Goal: Task Accomplishment & Management: Use online tool/utility

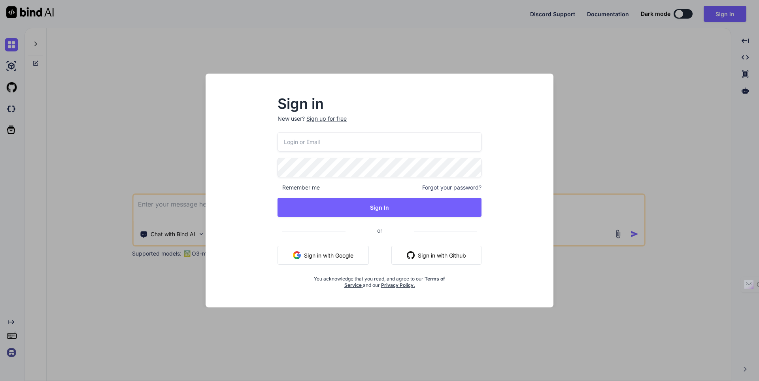
click at [392, 136] on input "email" at bounding box center [379, 141] width 204 height 19
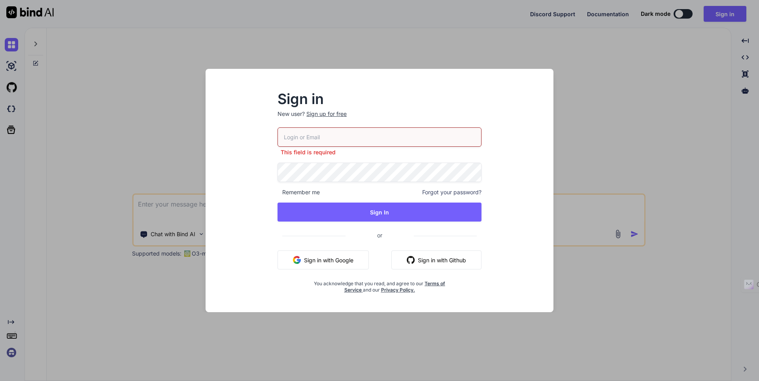
click at [368, 142] on input "email" at bounding box center [379, 136] width 204 height 19
type input "[EMAIL_ADDRESS][DOMAIN_NAME]"
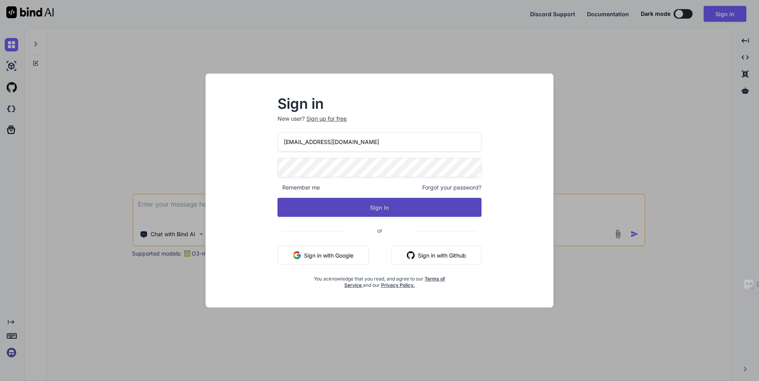
click at [383, 202] on button "Sign In" at bounding box center [379, 207] width 204 height 19
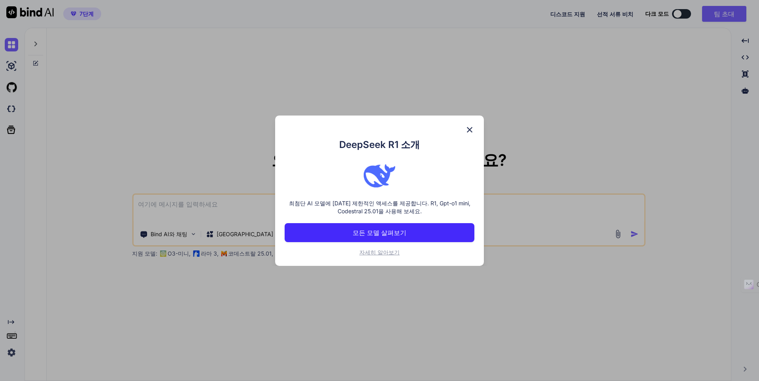
click at [454, 186] on div at bounding box center [380, 176] width 190 height 32
click at [385, 230] on font "모든 모델 살펴보기" at bounding box center [380, 232] width 54 height 8
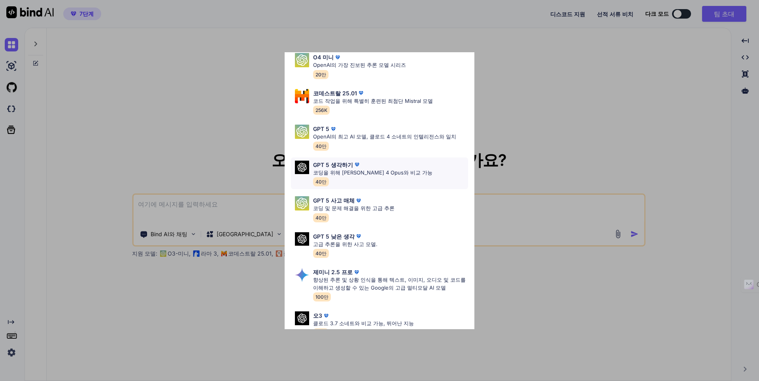
scroll to position [102, 0]
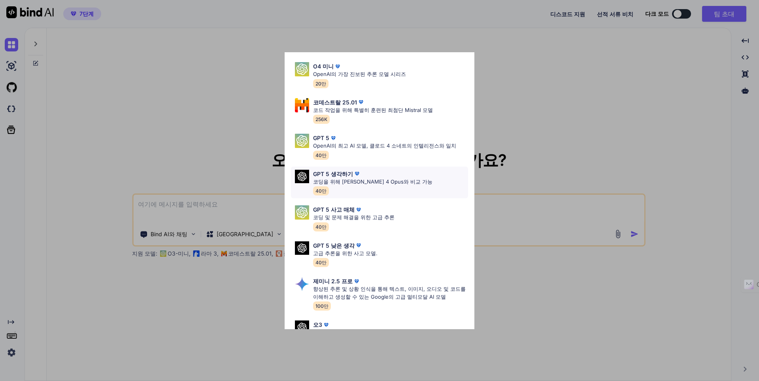
click at [381, 180] on font "코딩을 위해 Claude 4 Opus와 비교 가능" at bounding box center [372, 181] width 119 height 6
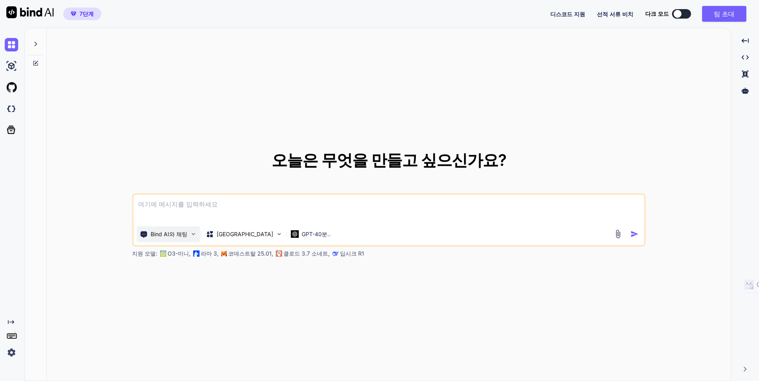
click at [180, 237] on p "Bind AI와 채팅" at bounding box center [169, 234] width 37 height 8
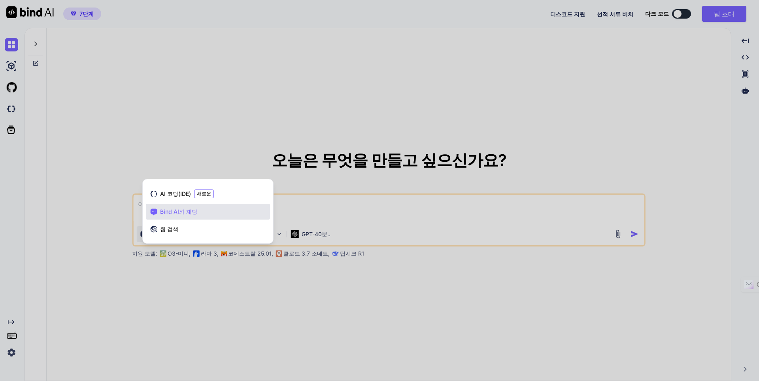
click at [340, 183] on div at bounding box center [379, 190] width 759 height 381
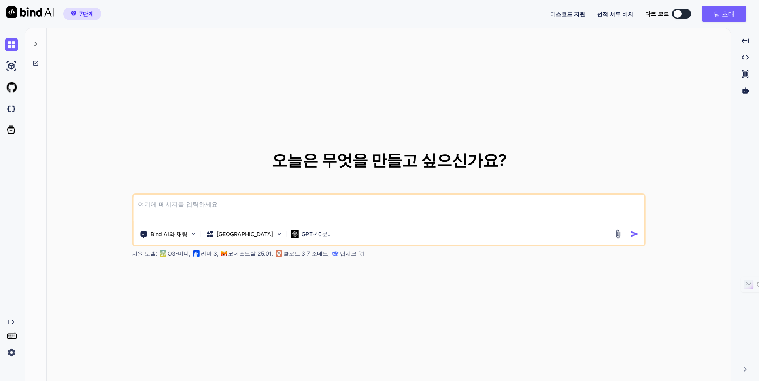
click at [309, 223] on textarea at bounding box center [388, 208] width 511 height 29
type textarea "e"
type textarea "대화를 음성으로 변환하는 프로그램을 만들고 싶어"
click at [224, 233] on font "원천" at bounding box center [245, 233] width 57 height 7
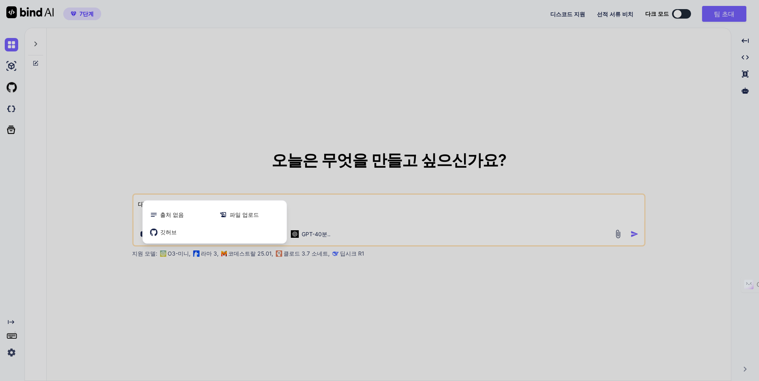
click at [293, 294] on div at bounding box center [379, 190] width 759 height 381
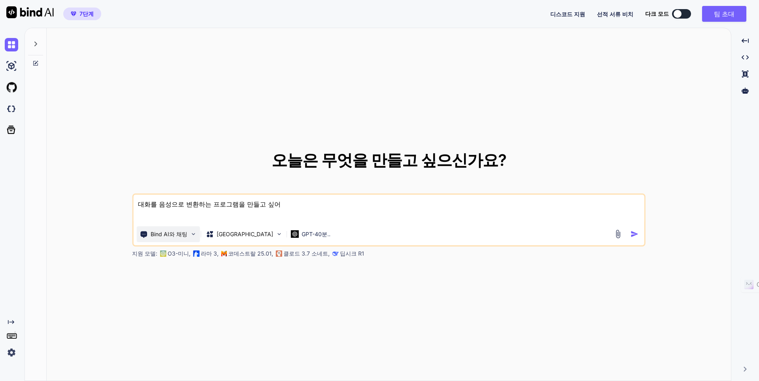
click at [183, 235] on font "Bind AI와 채팅" at bounding box center [169, 233] width 37 height 7
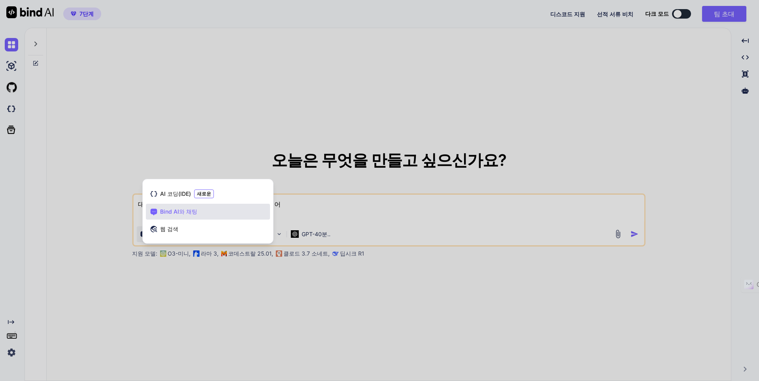
click at [294, 277] on div at bounding box center [379, 190] width 759 height 381
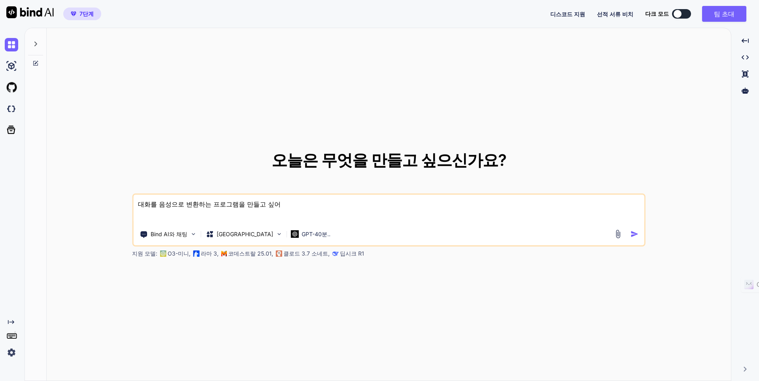
click at [630, 236] on img "button" at bounding box center [634, 234] width 8 height 8
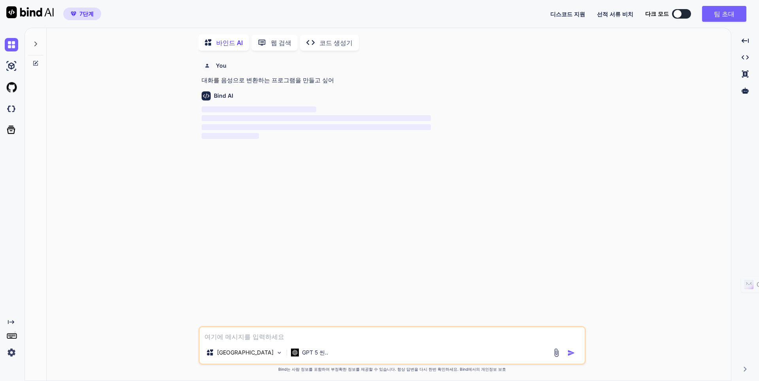
scroll to position [3, 0]
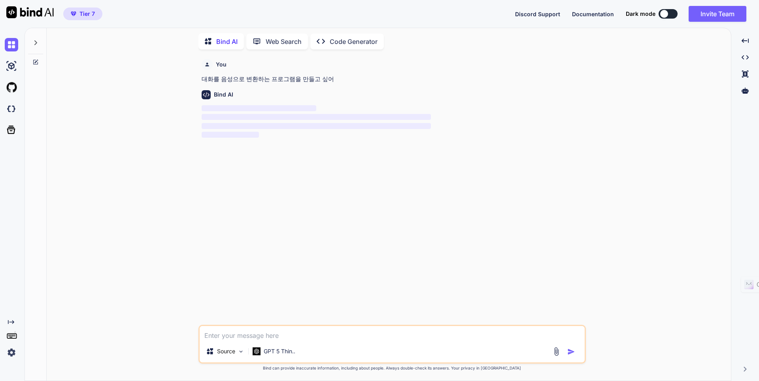
click at [392, 106] on p "‌" at bounding box center [393, 108] width 383 height 9
click at [660, 11] on div "Dark mode" at bounding box center [654, 13] width 57 height 9
click at [663, 13] on div at bounding box center [664, 14] width 8 height 8
click at [667, 15] on div at bounding box center [664, 14] width 8 height 8
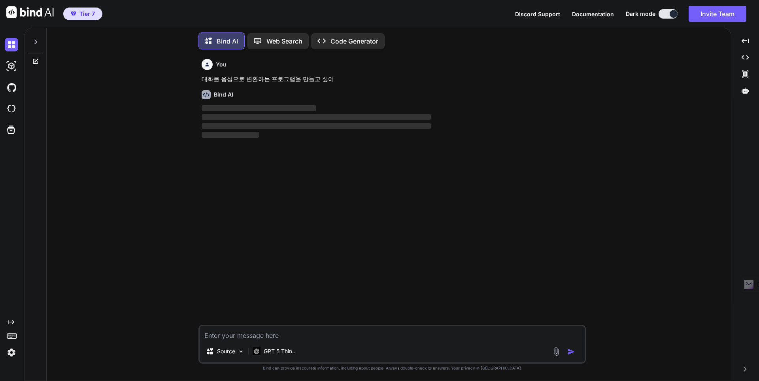
click at [660, 13] on button at bounding box center [667, 13] width 19 height 9
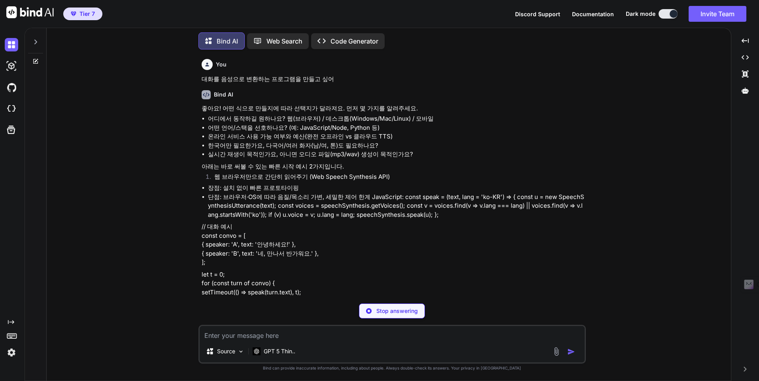
click at [459, 215] on li "단점: 브라우저·OS에 따라 음질/목소리 가변, 세밀한 제어 한계 JavaScript: const speak = (text, lang = 'k…" at bounding box center [396, 205] width 376 height 27
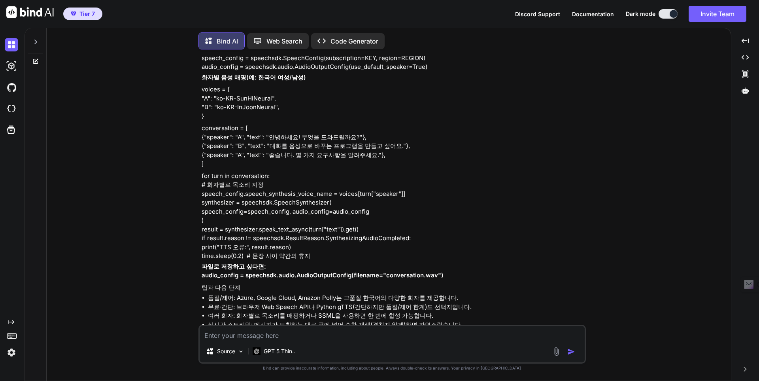
scroll to position [406, 0]
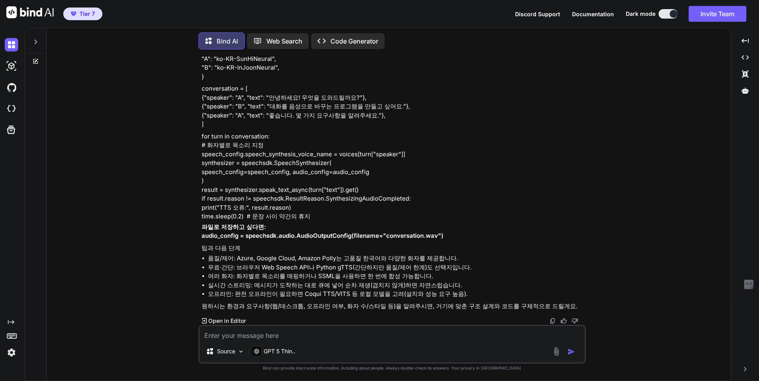
click at [304, 333] on textarea at bounding box center [392, 333] width 385 height 14
type textarea "a"
type textarea "텍스트를 입력해서 api연결해서 결과를 출력할 수 있도록 UI도 신경써서 만들어봐"
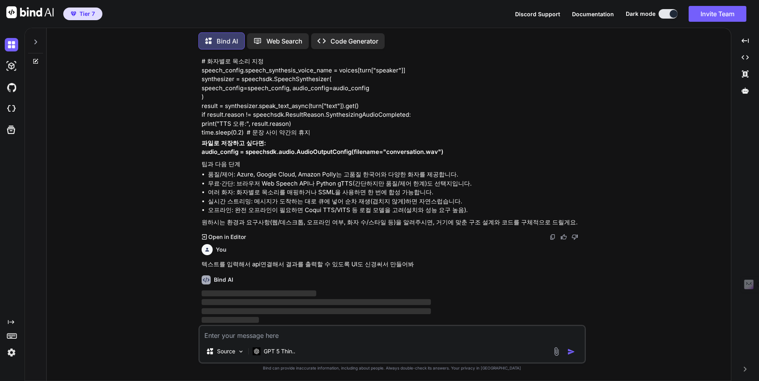
click at [438, 186] on li "무료·간단: 브라우저 Web Speech API나 Python gTTS(간단하지만 품질/제어 한계)도 선택지입니다." at bounding box center [396, 183] width 376 height 9
click at [696, 13] on button "Invite Team" at bounding box center [718, 14] width 58 height 16
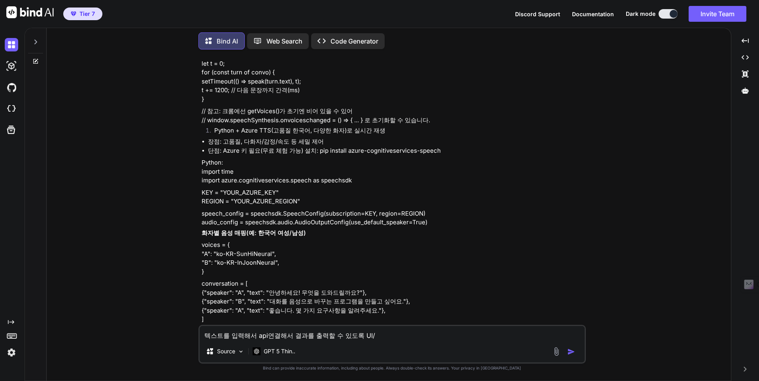
scroll to position [406, 0]
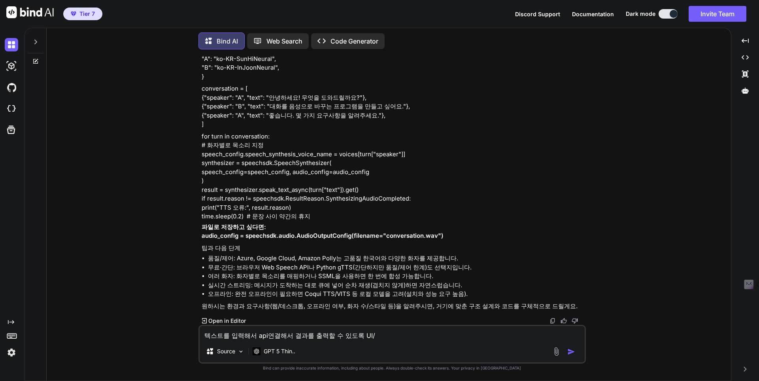
click at [387, 334] on textarea "텍스트를 입력해서 api연결해서 결과를 출력할 수 있도록 UI/" at bounding box center [392, 333] width 385 height 14
type textarea "텍스트를 입력해서 api연결해서 결과를 출력할 수 있도록 UI도 이쁘게 만들어줘"
click at [292, 353] on p "GPT 5 Thin.." at bounding box center [280, 351] width 32 height 8
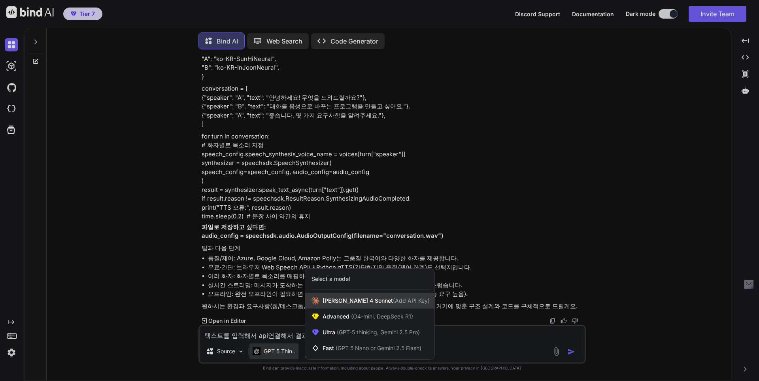
click at [365, 300] on span "Claude 4 Sonnet (Add API Key)" at bounding box center [376, 300] width 107 height 8
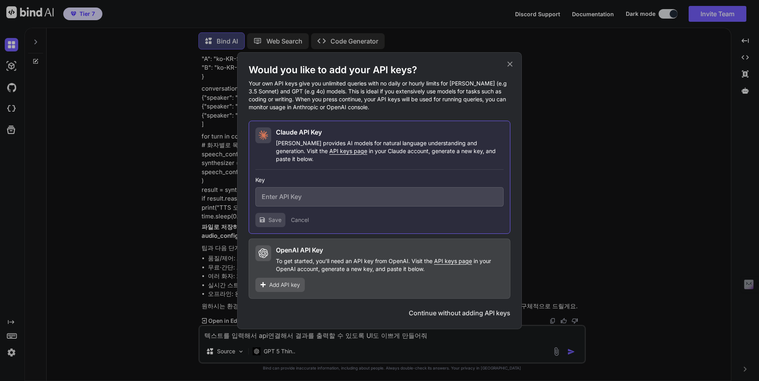
click at [511, 68] on icon at bounding box center [510, 64] width 9 height 9
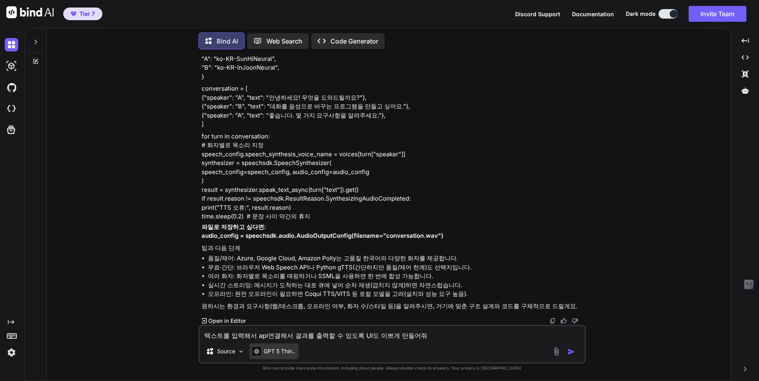
click at [291, 344] on div "GPT 5 Thin.." at bounding box center [273, 351] width 49 height 16
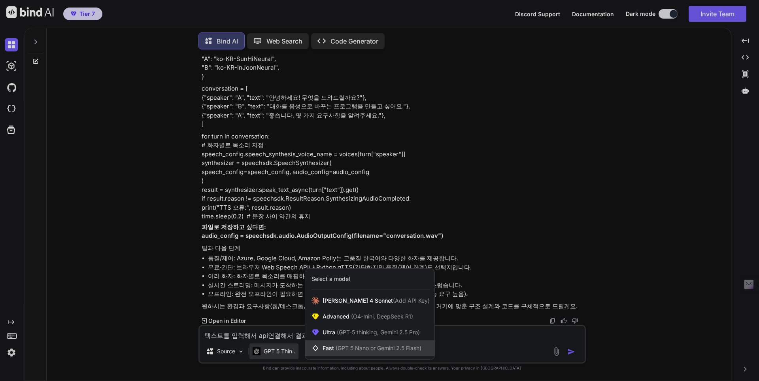
click at [384, 349] on span "(GPT 5 Nano or Gemini 2.5 Flash)" at bounding box center [379, 347] width 86 height 7
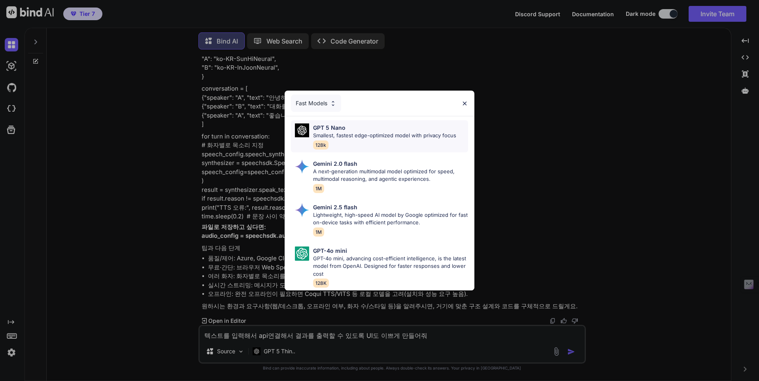
click at [407, 132] on p "Smallest, fastest edge-optimized model with privacy focus" at bounding box center [384, 136] width 143 height 8
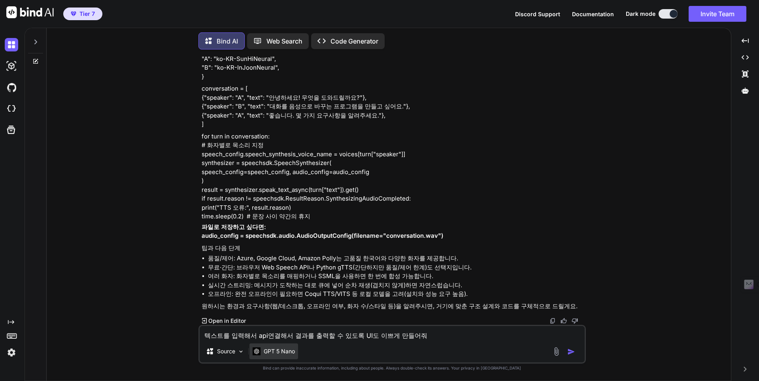
click at [288, 350] on p "GPT 5 Nano" at bounding box center [279, 351] width 31 height 8
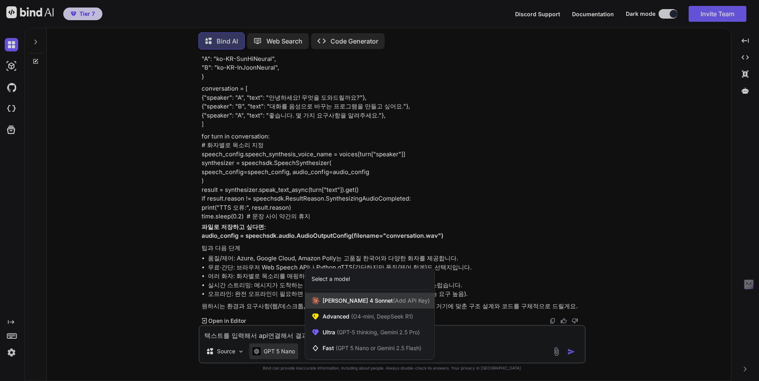
click at [346, 301] on span "Claude 4 Sonnet (Add API Key)" at bounding box center [376, 300] width 107 height 8
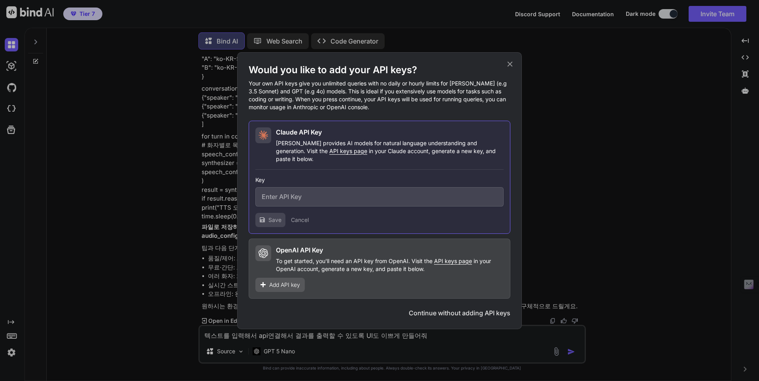
click at [332, 257] on p "To get started, you'll need an API key from OpenAI. Visit the API keys page in …" at bounding box center [390, 265] width 228 height 16
click at [307, 257] on p "To get started, you'll need an API key from OpenAI. Visit the API keys page in …" at bounding box center [390, 265] width 228 height 16
click at [509, 68] on icon at bounding box center [510, 64] width 9 height 9
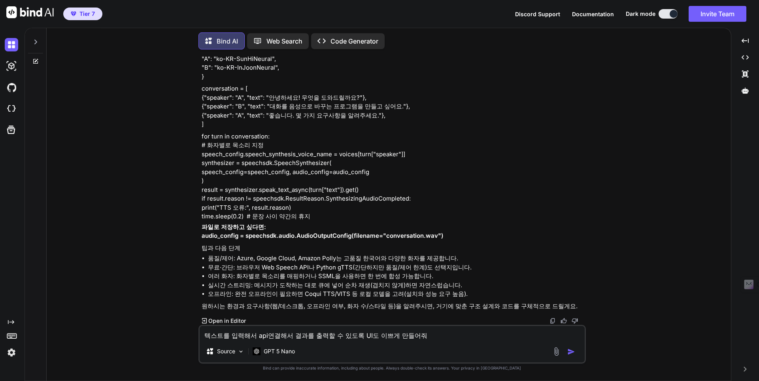
click at [573, 351] on img "button" at bounding box center [571, 351] width 8 height 8
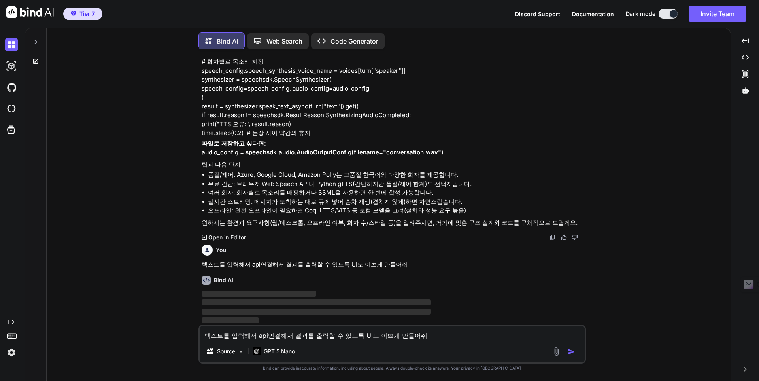
scroll to position [489, 0]
click at [329, 271] on div "Bind AI ‌ ‌ ‌ ‌" at bounding box center [393, 297] width 383 height 56
click at [335, 339] on textarea "텍스트를 입력해서 api연결해서 결과를 출력할 수 있도록 UI도 이쁘게 만들어줘" at bounding box center [392, 333] width 385 height 14
click at [15, 68] on img at bounding box center [11, 65] width 13 height 13
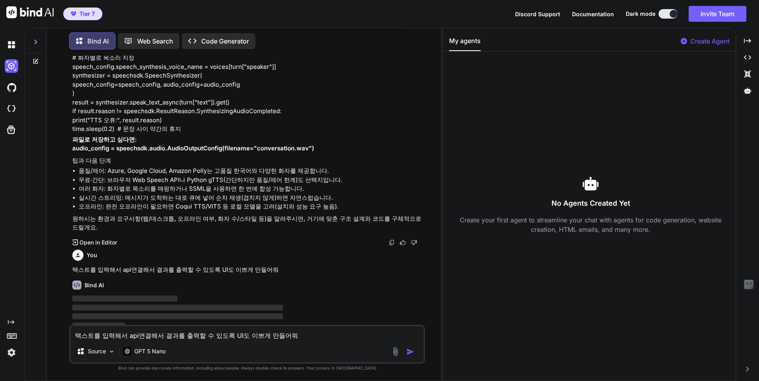
scroll to position [498, 0]
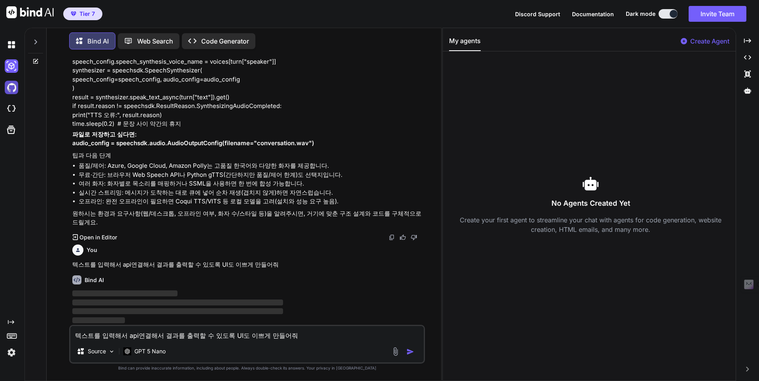
click at [9, 88] on img at bounding box center [11, 87] width 13 height 13
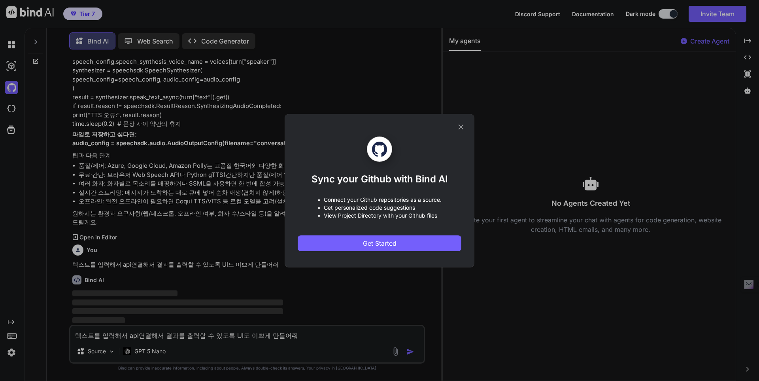
click at [460, 124] on icon at bounding box center [461, 127] width 9 height 9
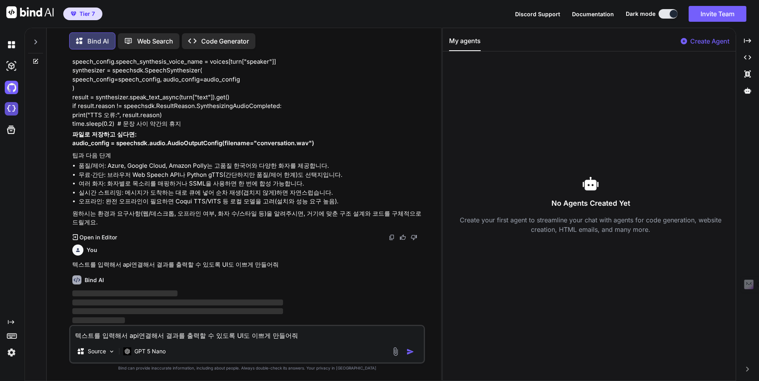
click at [13, 108] on img at bounding box center [11, 108] width 13 height 13
click at [266, 339] on textarea "텍스트를 입력해서 api연결해서 결과를 출력할 수 있도록 UI도 이쁘게 만들어줘" at bounding box center [246, 333] width 353 height 14
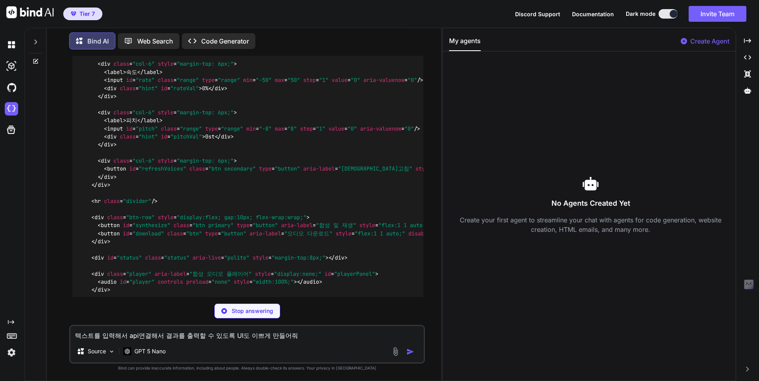
scroll to position [1595, 0]
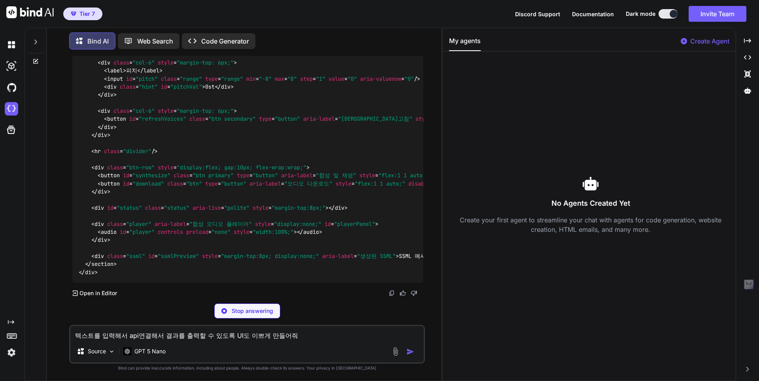
click at [96, 292] on p "Open in Editor" at bounding box center [98, 293] width 38 height 8
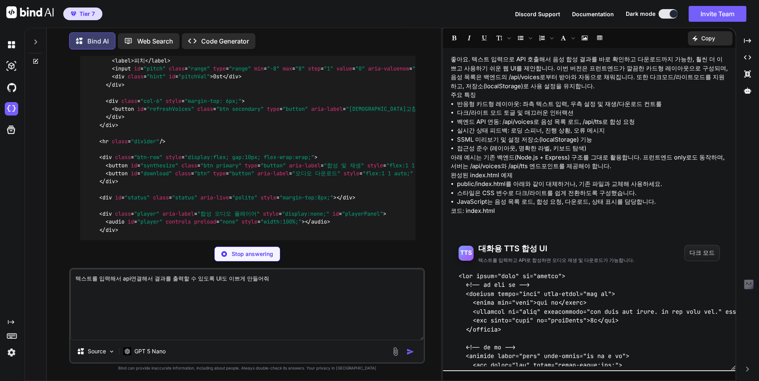
scroll to position [1682, 0]
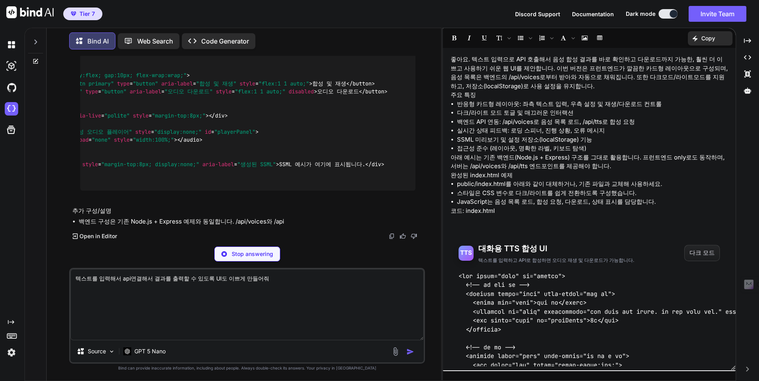
scroll to position [0, 0]
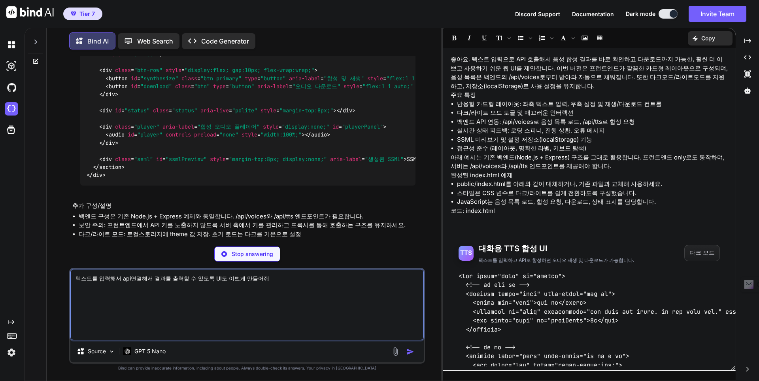
click at [153, 277] on textarea "텍스트를 입력해서 api연결해서 결과를 출력할 수 있도록 UI도 이쁘게 만들어줘" at bounding box center [246, 304] width 353 height 71
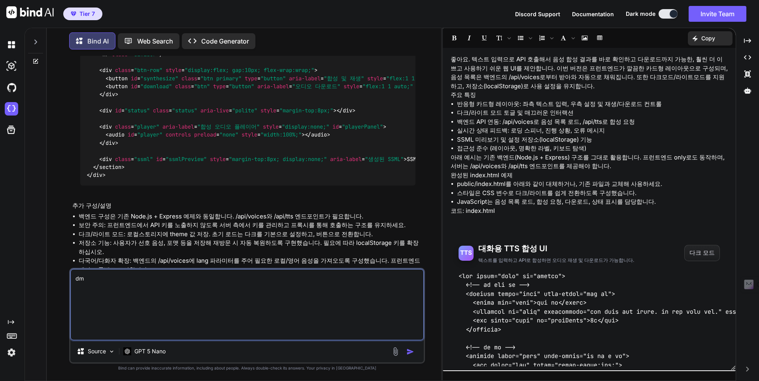
type textarea "d"
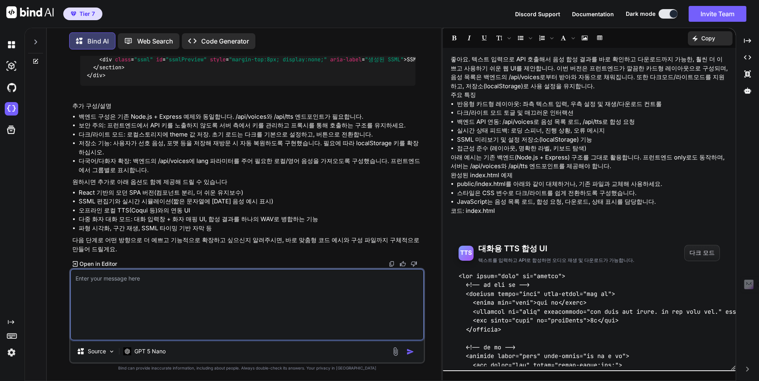
click at [160, 292] on textarea at bounding box center [246, 304] width 353 height 71
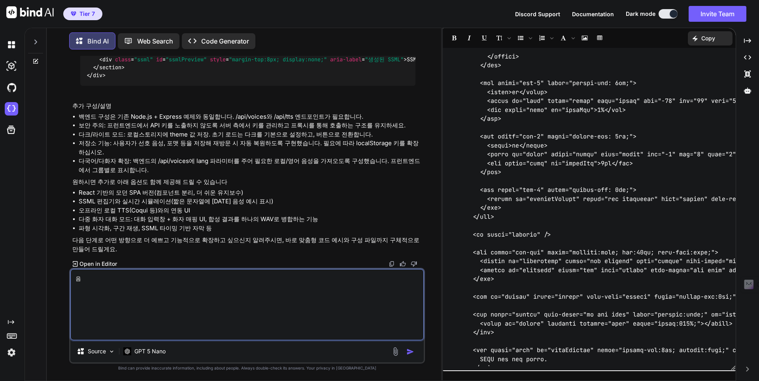
scroll to position [589, 0]
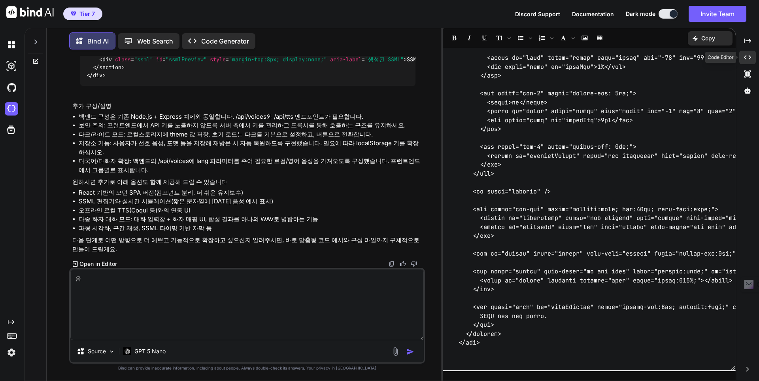
click at [751, 58] on div "Created with Pixso." at bounding box center [747, 57] width 17 height 13
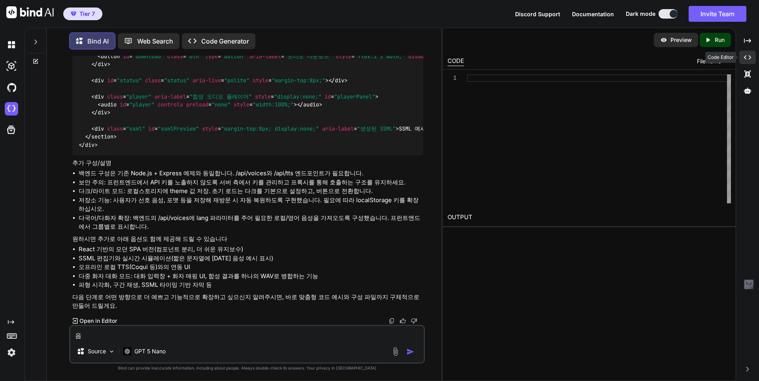
click at [745, 60] on icon "Created with Pixso." at bounding box center [747, 57] width 7 height 7
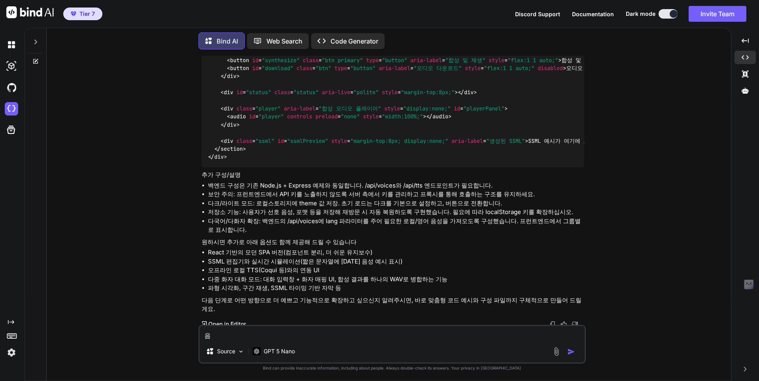
scroll to position [1677, 0]
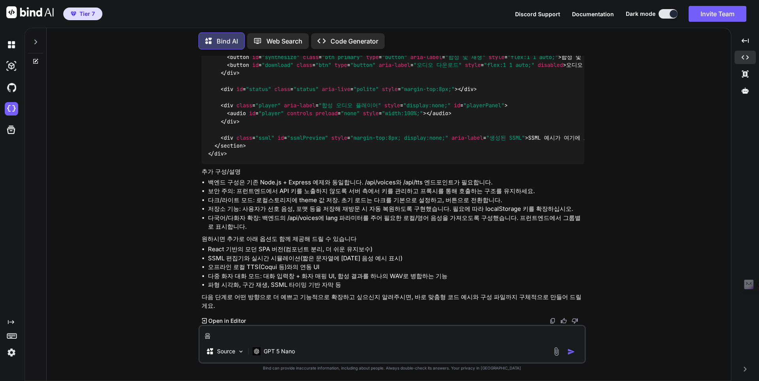
click at [374, 333] on textarea "음" at bounding box center [392, 333] width 385 height 14
type textarea "음 UI를 보려면 어떻게 해야 돼?"
click at [282, 353] on p "GPT 5 Nano" at bounding box center [279, 351] width 31 height 8
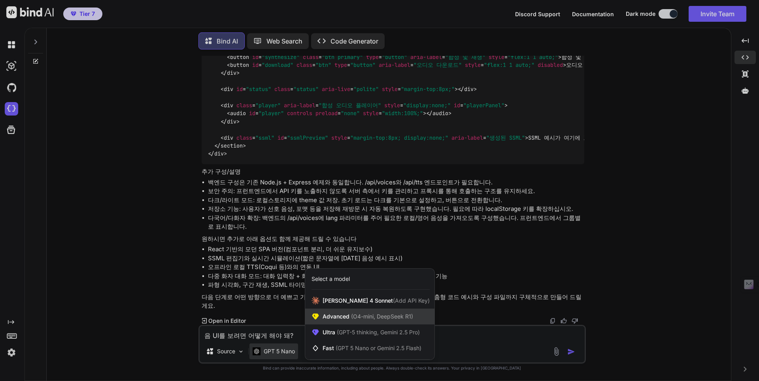
click at [379, 315] on span "(O4-mini, DeepSeek R1)" at bounding box center [381, 316] width 64 height 7
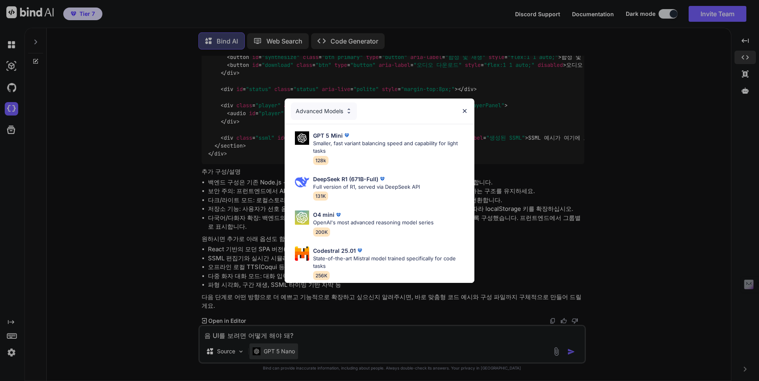
click at [291, 355] on div "Advanced Models GPT 5 Mini Smaller, fast variant balancing speed and capability…" at bounding box center [379, 190] width 759 height 381
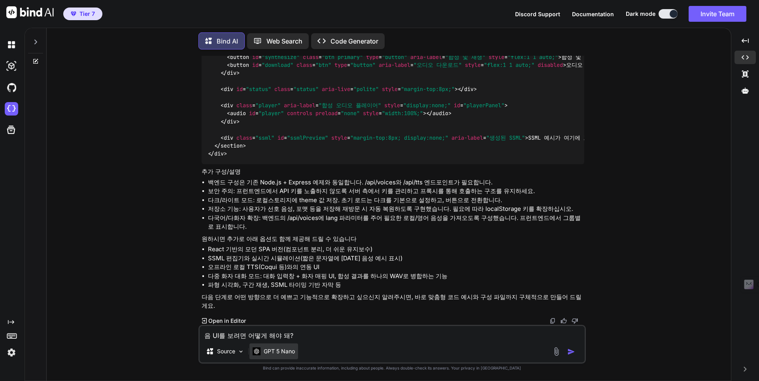
click at [292, 352] on p "GPT 5 Nano" at bounding box center [279, 351] width 31 height 8
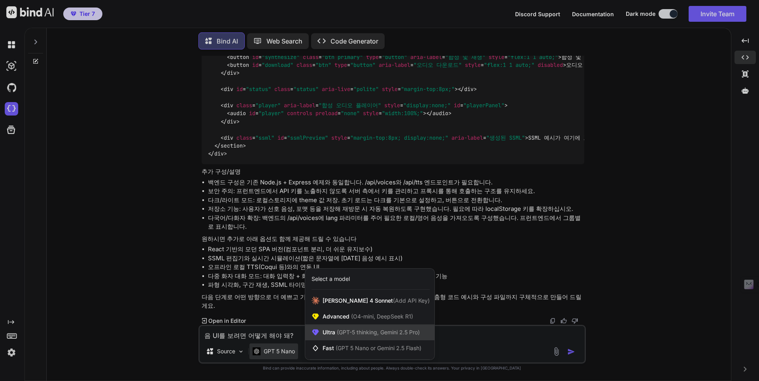
click at [371, 331] on span "(GPT-5 thinking, Gemini 2.5 Pro)" at bounding box center [377, 331] width 85 height 7
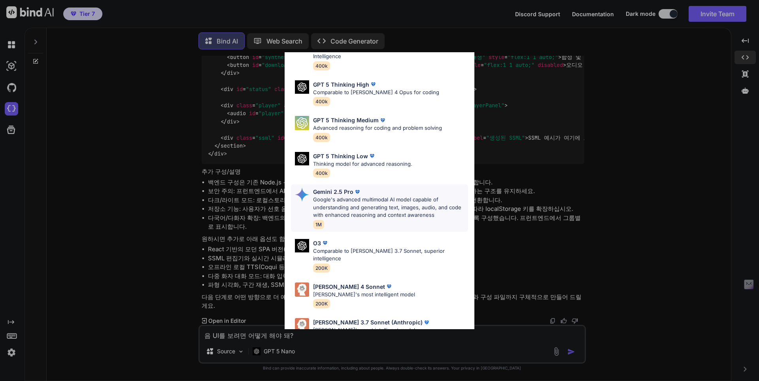
scroll to position [64, 0]
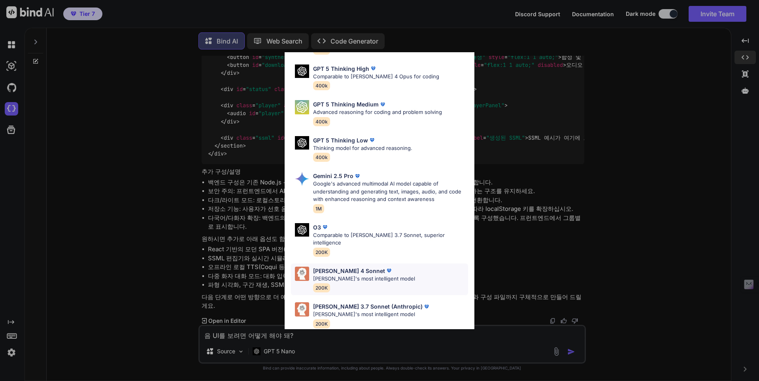
click at [389, 267] on div "Claude 4 Sonnet Claude's most intelligent model 200K" at bounding box center [379, 279] width 177 height 32
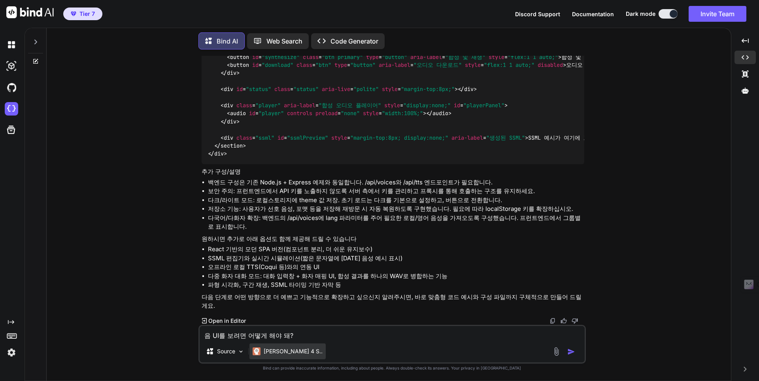
click at [289, 348] on p "[PERSON_NAME] 4 S.." at bounding box center [293, 351] width 59 height 8
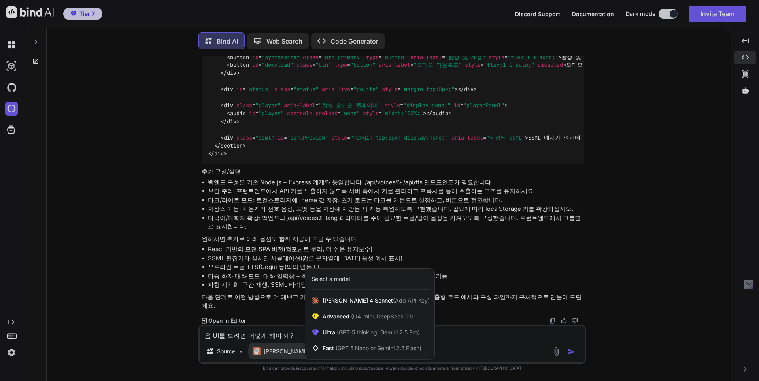
click at [473, 336] on div at bounding box center [379, 190] width 759 height 381
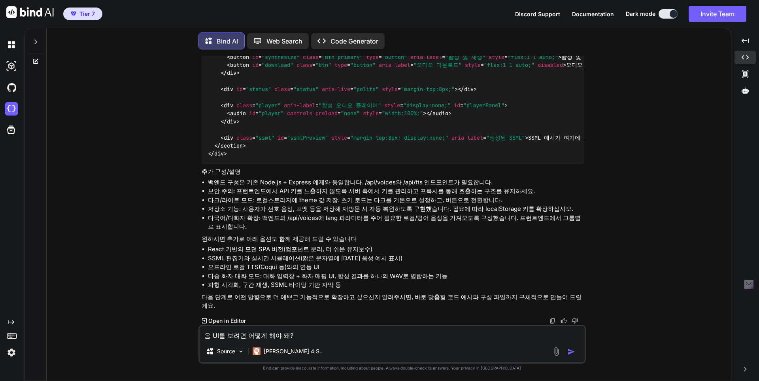
click at [566, 347] on div at bounding box center [565, 351] width 26 height 9
click at [568, 351] on img "button" at bounding box center [571, 351] width 8 height 8
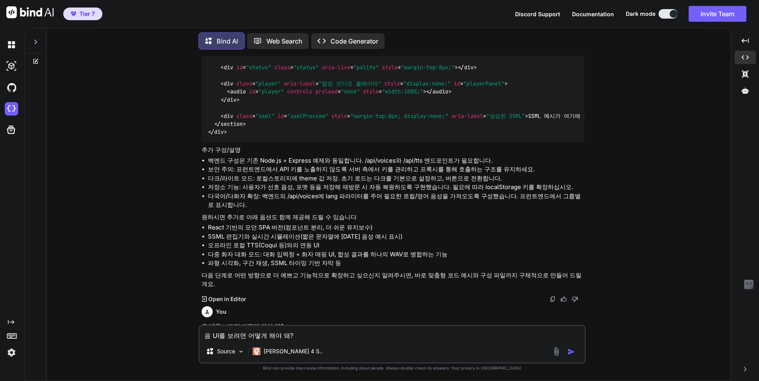
scroll to position [1761, 0]
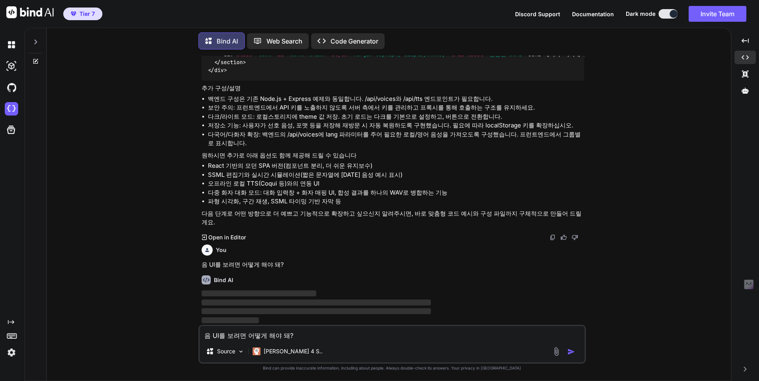
click at [622, 335] on div "You 대화를 음성으로 변환하는 프로그램을 만들고 싶어 Bind AI 좋아요! 어떤 식으로 만들지에 따라 선택지가 달라져요. 먼저 몇 가지를 …" at bounding box center [392, 218] width 678 height 324
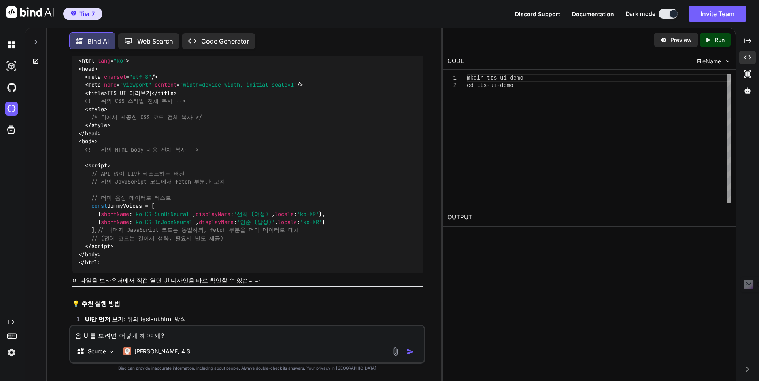
scroll to position [2702, 0]
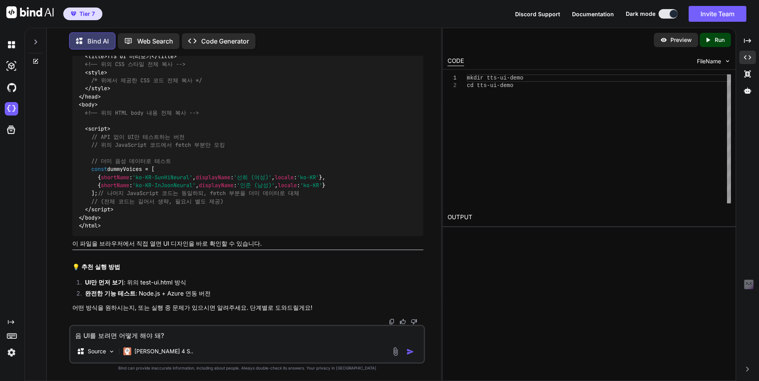
drag, startPoint x: 280, startPoint y: 327, endPoint x: 269, endPoint y: 337, distance: 14.8
click at [280, 327] on textarea "음 UI를 보려면 어떻게 해야 돼?" at bounding box center [246, 333] width 353 height 14
click at [269, 336] on textarea "음 UI를 보려면 어떻게 해야 돼?" at bounding box center [246, 333] width 353 height 14
type textarea "e"
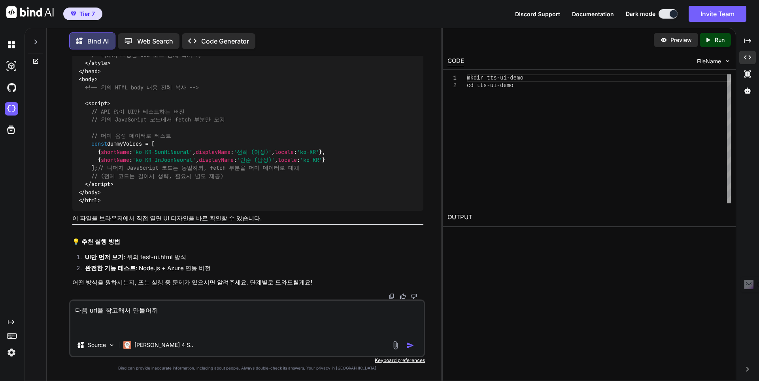
paste textarea "https://voispark.com/docs/apis#%EF%B8%8F-text-to-speech-tts-api"
type textarea "다음 url을 참고해서 만들어줘 https://voispark.com/docs/apis#%EF%B8%8F-text-to-speech-tts-a…"
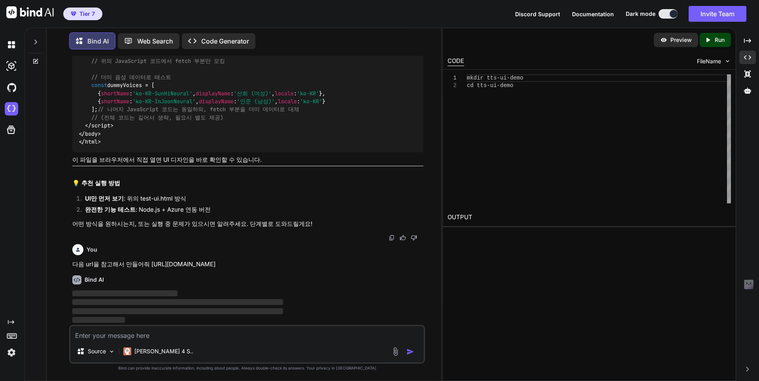
scroll to position [2786, 0]
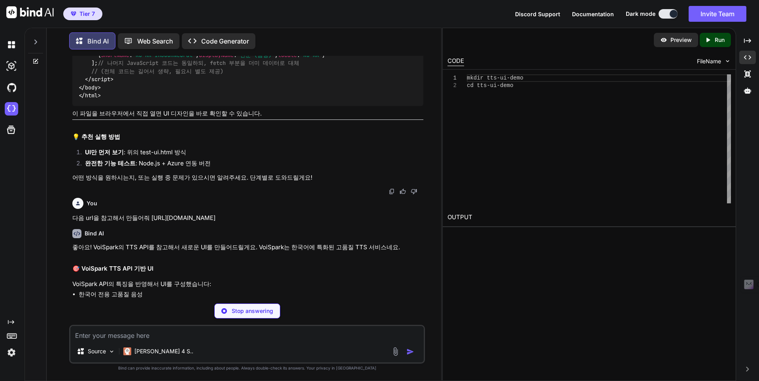
click at [273, 252] on p "좋아요! VoiSpark의 TTS API를 참고해서 새로운 UI를 만들어드릴게요. VoiSpark는 한국어에 특화된 고품질 TTS 서비스네요." at bounding box center [247, 247] width 351 height 9
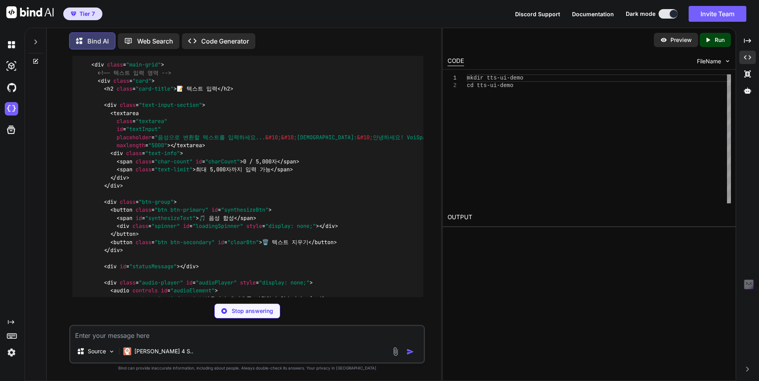
scroll to position [4571, 0]
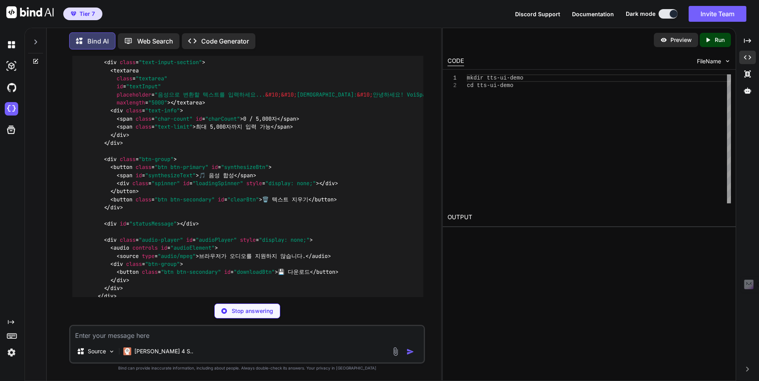
click at [266, 314] on p "Stop answering" at bounding box center [253, 311] width 42 height 8
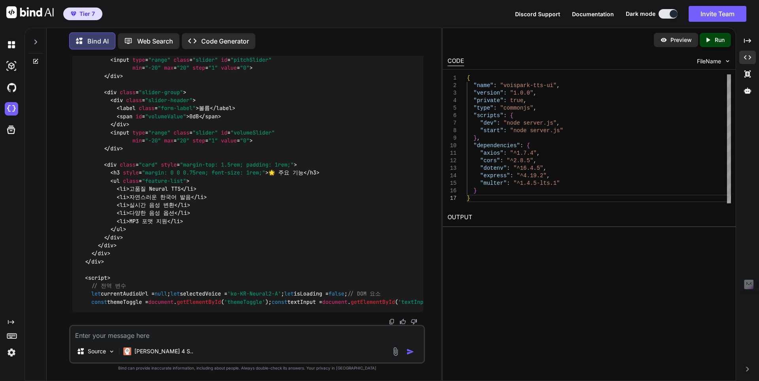
scroll to position [8905, 0]
click at [260, 341] on div "Source Claude 4 S.." at bounding box center [247, 343] width 356 height 39
click at [262, 336] on textarea at bounding box center [246, 333] width 353 height 14
type textarea "이제 패키징해줘"
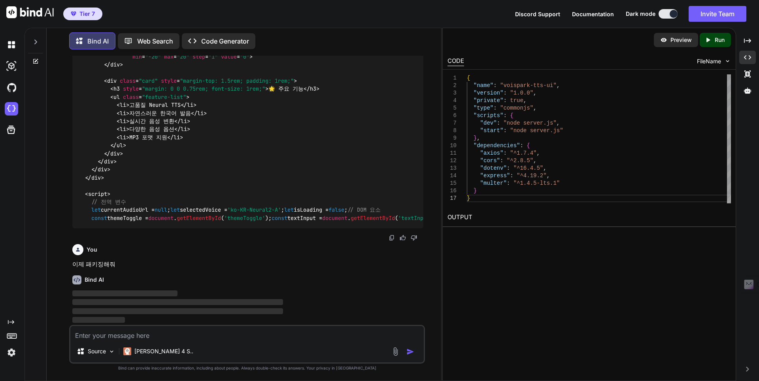
scroll to position [8988, 0]
click at [718, 43] on p "Run" at bounding box center [720, 40] width 10 height 8
click at [250, 266] on p "이제 패키징해줘" at bounding box center [247, 264] width 351 height 9
click at [94, 354] on p "Source" at bounding box center [97, 351] width 18 height 8
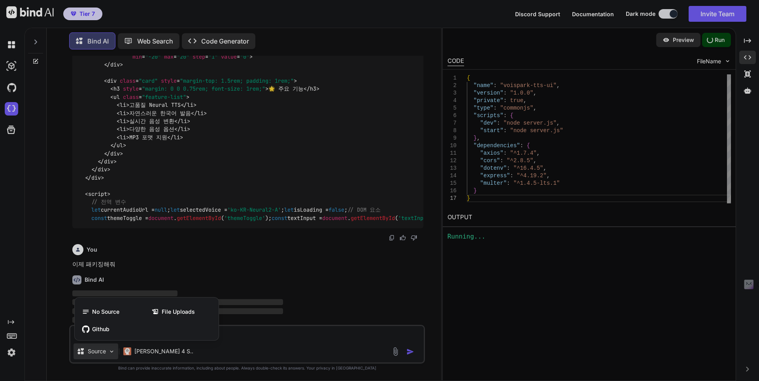
click at [94, 354] on div at bounding box center [379, 190] width 759 height 381
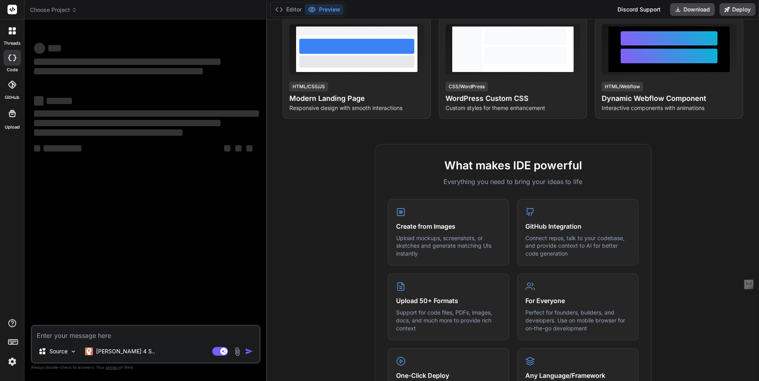
scroll to position [211, 0]
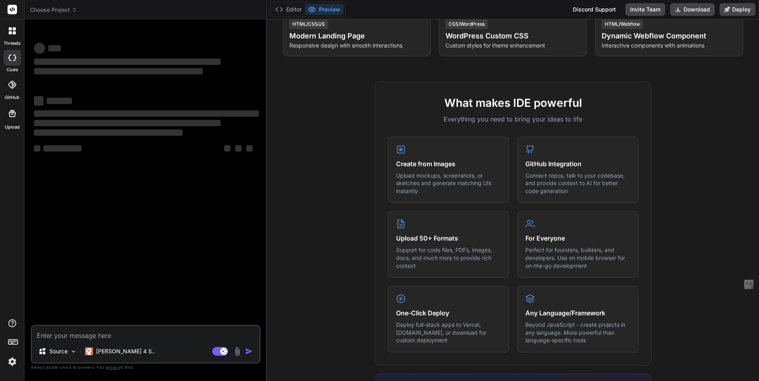
type textarea "x"
